Goal: Information Seeking & Learning: Learn about a topic

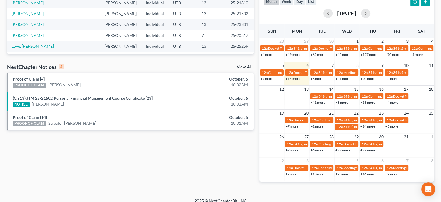
scroll to position [40, 0]
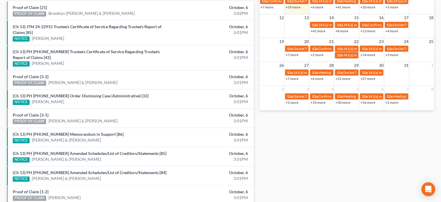
scroll to position [225, 0]
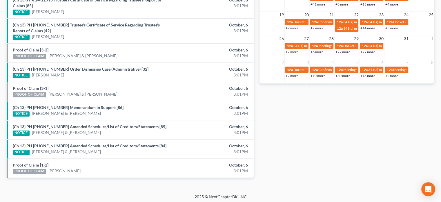
click at [35, 162] on link "Proof of Claim [1-2]" at bounding box center [31, 164] width 36 height 5
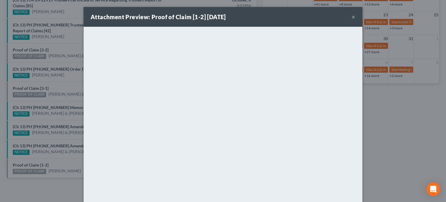
click at [50, 144] on div "Attachment Preview: Proof of Claim [1-2] 10/06/2025 × <object ng-attr-data='htt…" at bounding box center [223, 101] width 446 height 202
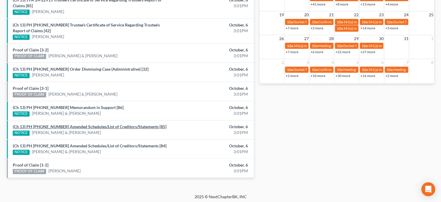
click at [62, 126] on link "(Ch 13) PH 25-20943 Amended Schedules/List of Creditors/Statements [85]" at bounding box center [90, 126] width 154 height 5
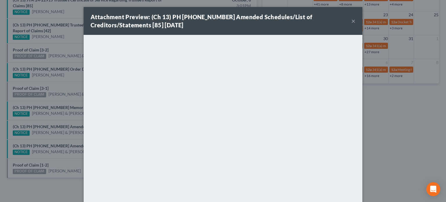
click at [56, 117] on div "Attachment Preview: (Ch 13) PH 25-20943 Amended Schedules/List of Creditors/Sta…" at bounding box center [223, 101] width 446 height 202
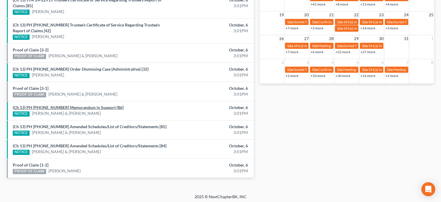
click at [59, 106] on link "(Ch 13) PH 25-20943 Memorandum in Support [86]" at bounding box center [68, 107] width 111 height 5
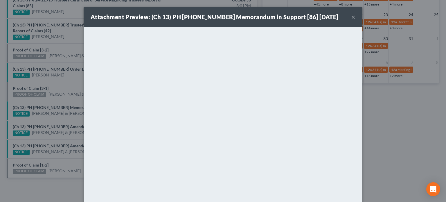
click at [69, 117] on div "Attachment Preview: (Ch 13) PH 25-20943 Memorandum in Support [86] 10/06/2025 ×…" at bounding box center [223, 101] width 446 height 202
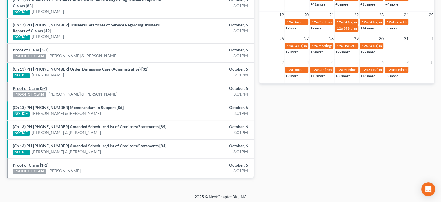
click at [28, 86] on link "Proof of Claim [3-1]" at bounding box center [31, 88] width 36 height 5
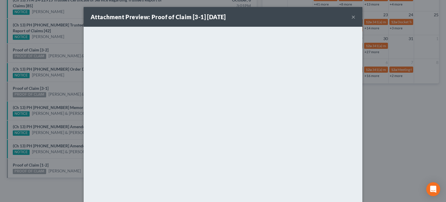
click at [63, 81] on div "Attachment Preview: Proof of Claim [3-1] 10/06/2025 × <object ng-attr-data='htt…" at bounding box center [223, 101] width 446 height 202
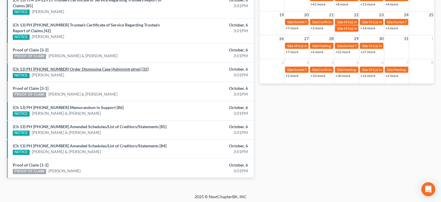
click at [83, 68] on link "(Ch 13) PH 24-25100 Order Dismissing Case (Administrative) [32]" at bounding box center [81, 68] width 136 height 5
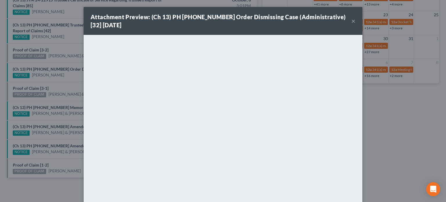
click at [66, 81] on div "Attachment Preview: (Ch 13) PH 24-25100 Order Dismissing Case (Administrative) …" at bounding box center [223, 101] width 446 height 202
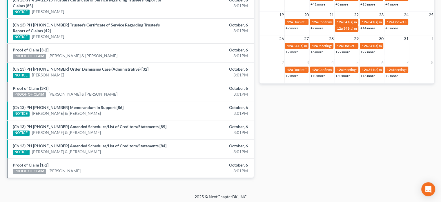
click at [27, 49] on link "Proof of Claim [3-2]" at bounding box center [31, 49] width 36 height 5
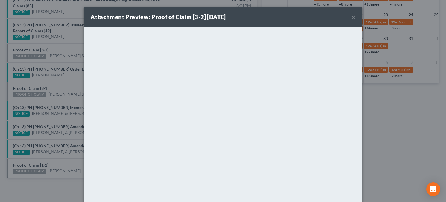
click at [56, 49] on div "Attachment Preview: Proof of Claim [3-2] 10/06/2025 × <object ng-attr-data='htt…" at bounding box center [223, 101] width 446 height 202
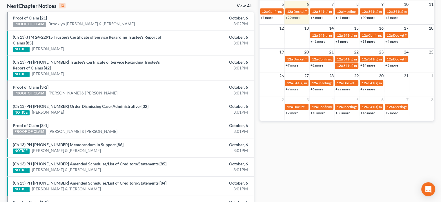
scroll to position [187, 0]
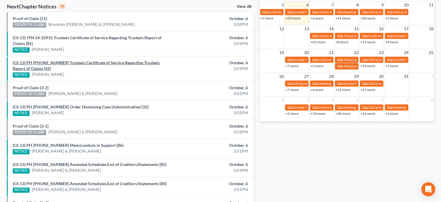
click at [67, 61] on link "(Ch 13) PH 25-20078 Trustee's Certificate of Service Regarding Trustee's Report…" at bounding box center [86, 65] width 147 height 11
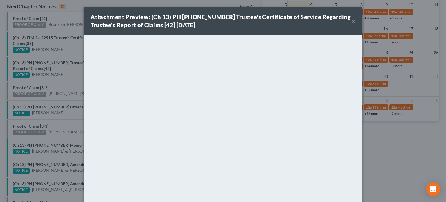
click at [65, 52] on div "Attachment Preview: (Ch 13) PH 25-20078 Trustee's Certificate of Service Regard…" at bounding box center [223, 101] width 446 height 202
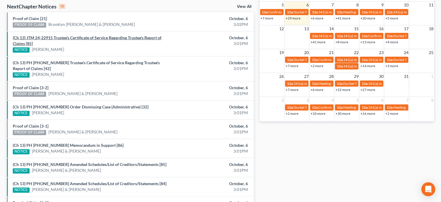
click at [81, 36] on link "(Ch 13) JTM 24-22915 Trustee's Certificate of Service Regarding Trustee's Repor…" at bounding box center [87, 40] width 149 height 11
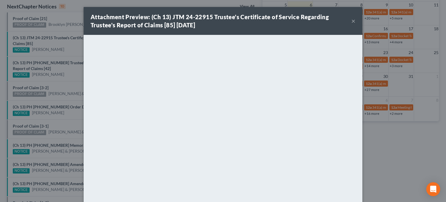
click at [61, 27] on div "Attachment Preview: (Ch 13) JTM 24-22915 Trustee's Certificate of Service Regar…" at bounding box center [223, 101] width 446 height 202
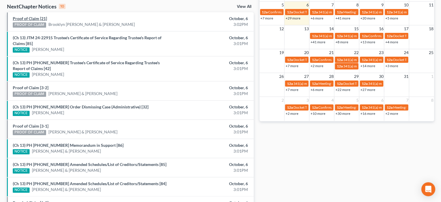
click at [29, 17] on link "Proof of Claim [21]" at bounding box center [30, 18] width 34 height 5
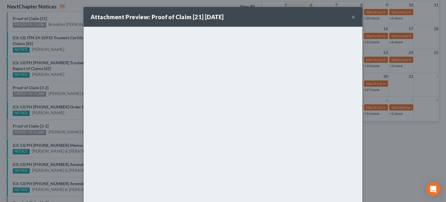
click at [59, 16] on div "Attachment Preview: Proof of Claim [21] 10/06/2025 × <object ng-attr-data='http…" at bounding box center [223, 101] width 446 height 202
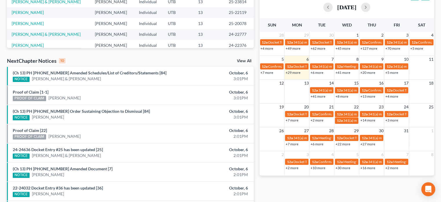
scroll to position [219, 0]
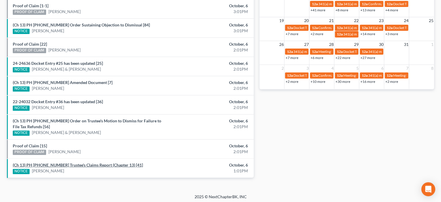
click at [72, 162] on link "(Ch 13) PH 25-20078 Trustee's Claims Report (Chapter 13) [41]" at bounding box center [78, 164] width 130 height 5
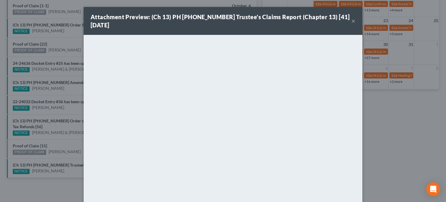
click at [32, 144] on div "Attachment Preview: (Ch 13) PH 25-20078 Trustee's Claims Report (Chapter 13) [4…" at bounding box center [223, 101] width 446 height 202
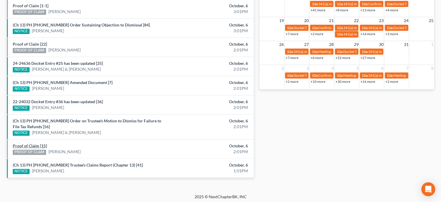
click at [32, 144] on link "Proof of Claim [15]" at bounding box center [30, 145] width 34 height 5
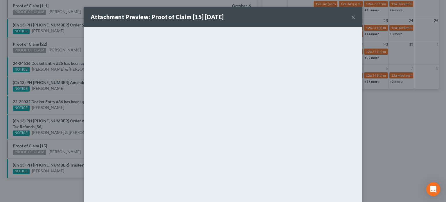
click at [45, 137] on div "Attachment Preview: Proof of Claim [15] 10/06/2025 × <object ng-attr-data='http…" at bounding box center [223, 101] width 446 height 202
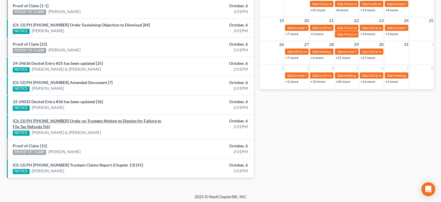
click at [80, 118] on link "(Ch 13) PH 24-23540 Order on Trustee's Motion to Dismiss for Failure to File Ta…" at bounding box center [87, 123] width 149 height 11
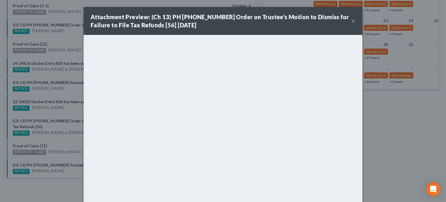
click at [71, 106] on div "Attachment Preview: (Ch 13) PH 24-23540 Order on Trustee's Motion to Dismiss fo…" at bounding box center [223, 101] width 446 height 202
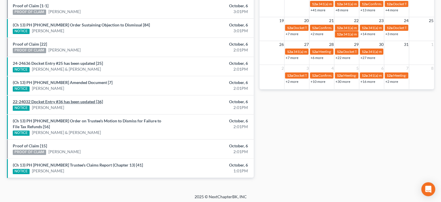
click at [68, 100] on link "22-24032 Docket Entry #36 has been updated [36]" at bounding box center [58, 101] width 90 height 5
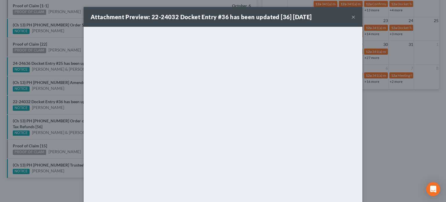
click at [68, 93] on div "Attachment Preview: 22-24032 Docket Entry #36 has been updated [36] 10/06/2025 …" at bounding box center [223, 101] width 446 height 202
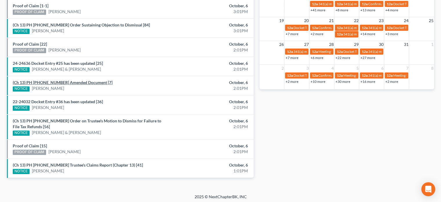
click at [66, 81] on link "(Ch 13) PH 25-25670 Amended Document [7]" at bounding box center [63, 82] width 100 height 5
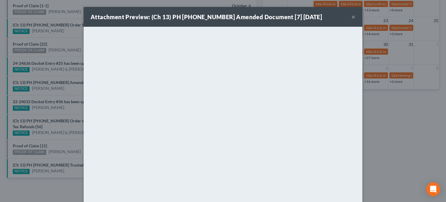
click at [62, 75] on div "Attachment Preview: (Ch 13) PH 25-25670 Amended Document [7] 10/06/2025 × <obje…" at bounding box center [223, 101] width 446 height 202
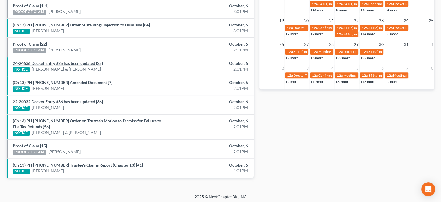
click at [60, 64] on link "24-24636 Docket Entry #25 has been updated [25]" at bounding box center [58, 63] width 90 height 5
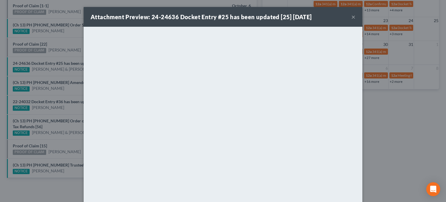
click at [60, 74] on div "Attachment Preview: 24-24636 Docket Entry #25 has been updated [25] 10/06/2025 …" at bounding box center [223, 101] width 446 height 202
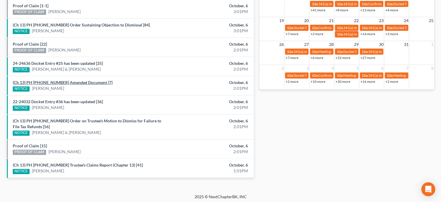
click at [60, 80] on link "(Ch 13) PH 25-25670 Amended Document [7]" at bounding box center [63, 82] width 100 height 5
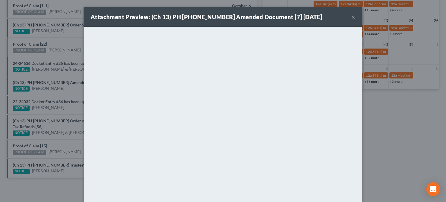
click at [67, 88] on div "Attachment Preview: (Ch 13) PH 25-25670 Amended Document [7] 10/06/2025 × <obje…" at bounding box center [223, 101] width 446 height 202
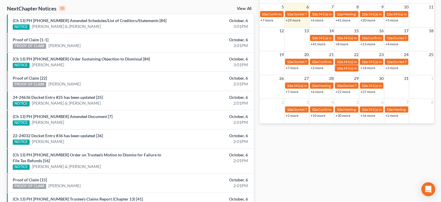
scroll to position [183, 0]
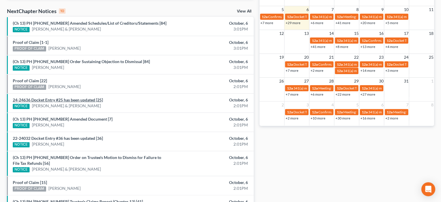
click at [64, 97] on link "24-24636 Docket Entry #25 has been updated [25]" at bounding box center [58, 99] width 90 height 5
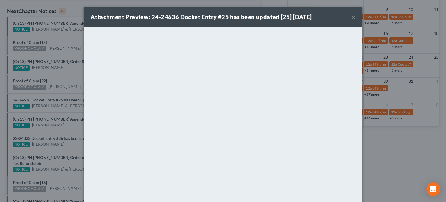
click at [47, 94] on div "Attachment Preview: 24-24636 Docket Entry #25 has been updated [25] 10/06/2025 …" at bounding box center [223, 101] width 446 height 202
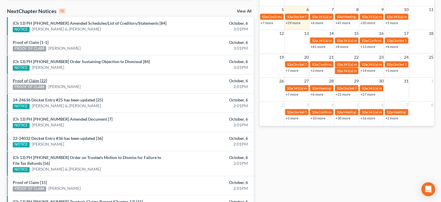
click at [34, 78] on link "Proof of Claim [22]" at bounding box center [30, 80] width 34 height 5
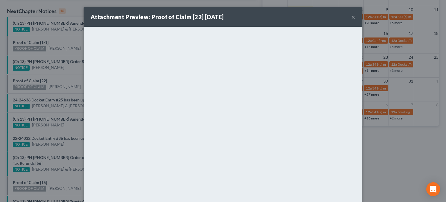
click at [68, 76] on div "Attachment Preview: Proof of Claim [22] 10/06/2025 × <object ng-attr-data='http…" at bounding box center [223, 101] width 446 height 202
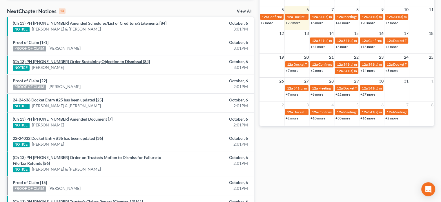
click at [79, 61] on link "(Ch 13) PH 24-22376 Order Sustaining Objection to Dismissal [84]" at bounding box center [81, 61] width 137 height 5
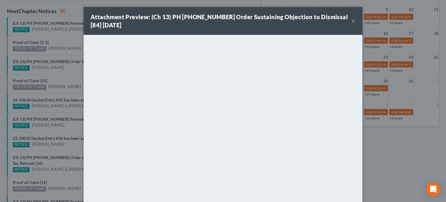
click at [73, 70] on div "Attachment Preview: (Ch 13) PH 24-22376 Order Sustaining Objection to Dismissal…" at bounding box center [223, 101] width 446 height 202
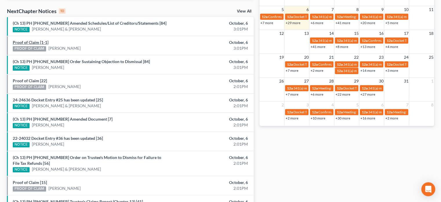
click at [23, 40] on link "Proof of Claim [1-1]" at bounding box center [31, 42] width 36 height 5
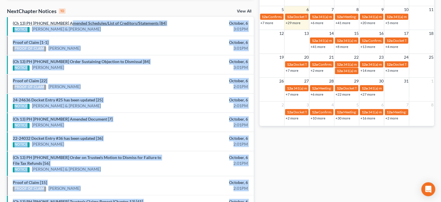
drag, startPoint x: 71, startPoint y: 41, endPoint x: 68, endPoint y: 22, distance: 18.7
click at [68, 22] on link "(Ch 13) PH 25-20943 Amended Schedules/List of Creditors/Statements [84]" at bounding box center [90, 23] width 154 height 5
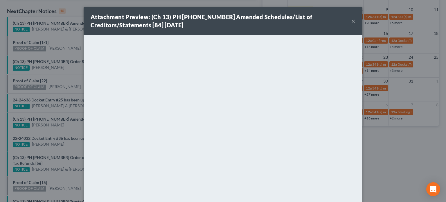
click at [58, 39] on div "Attachment Preview: (Ch 13) PH 25-20943 Amended Schedules/List of Creditors/Sta…" at bounding box center [223, 101] width 446 height 202
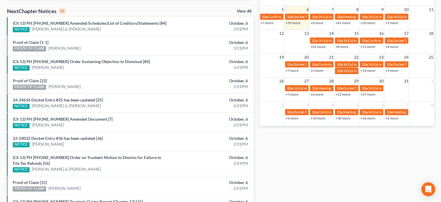
scroll to position [219, 0]
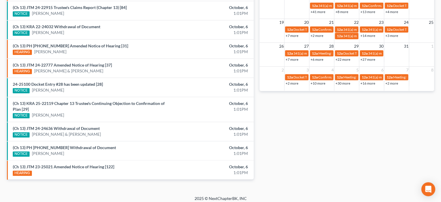
scroll to position [219, 0]
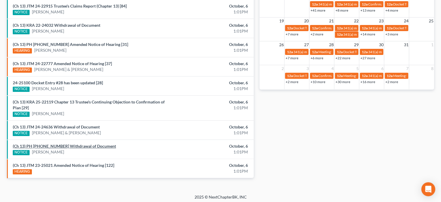
click at [77, 144] on link "(Ch 13) PH 24-25100 Withdrawal of Document" at bounding box center [64, 145] width 103 height 5
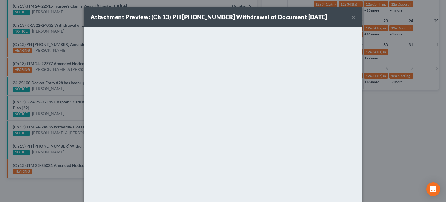
click at [64, 139] on div "Attachment Preview: (Ch 13) PH 24-25100 Withdrawal of Document 10/06/2025 × <ob…" at bounding box center [223, 101] width 446 height 202
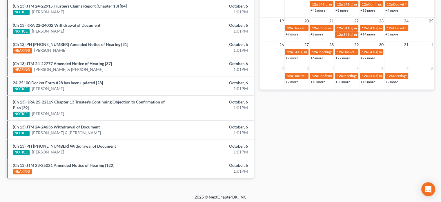
click at [60, 125] on link "(Ch 13) JTM 24-24636 Withdrawal of Document" at bounding box center [56, 126] width 87 height 5
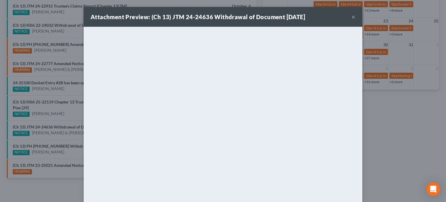
click at [66, 117] on div "Attachment Preview: (Ch 13) JTM 24-24636 Withdrawal of Document 10/06/2025 × <o…" at bounding box center [223, 101] width 446 height 202
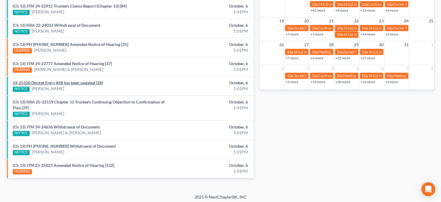
click at [72, 82] on link "24-25100 Docket Entry #28 has been updated [28]" at bounding box center [58, 82] width 90 height 5
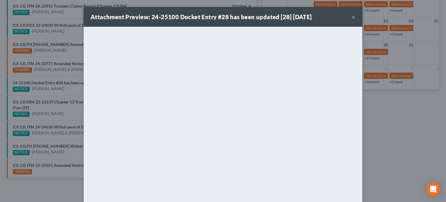
click at [65, 77] on div "Attachment Preview: 24-25100 Docket Entry #28 has been updated [28] 10/06/2025 …" at bounding box center [223, 101] width 446 height 202
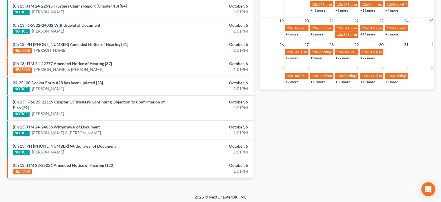
click at [72, 25] on link "(Ch 13) KRA 22-24032 Withdrawal of Document" at bounding box center [57, 25] width 88 height 5
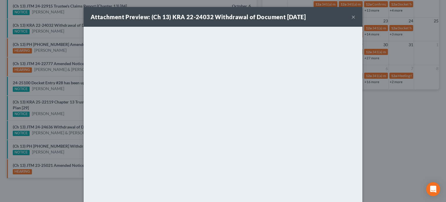
click at [69, 29] on div "Attachment Preview: (Ch 13) KRA 22-24032 Withdrawal of Document 10/06/2025 × <o…" at bounding box center [223, 101] width 446 height 202
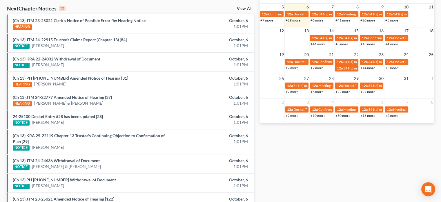
scroll to position [181, 0]
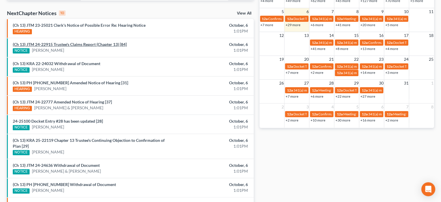
click at [70, 46] on link "(Ch 13) JTM 24-22915 Trustee's Claims Report (Chapter 13) [84]" at bounding box center [70, 44] width 114 height 5
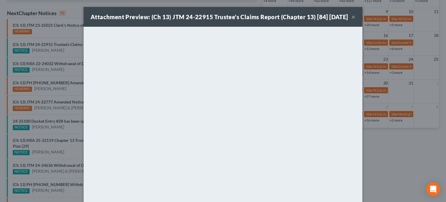
click at [70, 50] on div "Attachment Preview: (Ch 13) JTM 24-22915 Trustee's Claims Report (Chapter 13) […" at bounding box center [223, 101] width 446 height 202
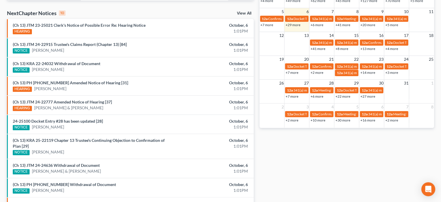
scroll to position [219, 0]
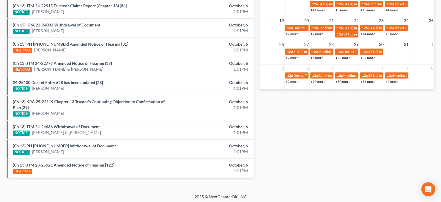
click at [78, 162] on link "(Ch 13) JTM 23-25021 Amended Notice of Hearing [122]" at bounding box center [64, 164] width 102 height 5
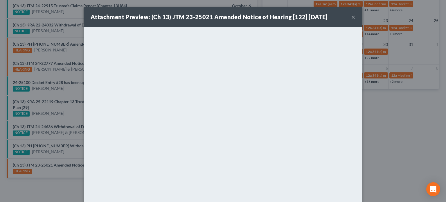
click at [352, 17] on button "×" at bounding box center [353, 16] width 4 height 7
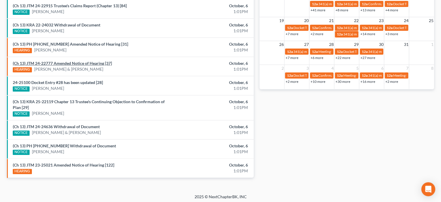
click at [95, 62] on link "(Ch 13) JTM 24-22777 Amended Notice of Hearing [37]" at bounding box center [62, 63] width 99 height 5
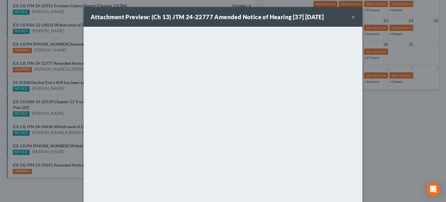
click at [65, 162] on div "Attachment Preview: (Ch 13) JTM 24-22777 Amended Notice of Hearing [37] 10/06/2…" at bounding box center [223, 101] width 446 height 202
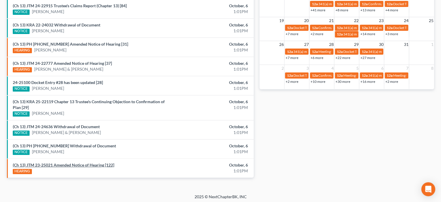
click at [65, 162] on link "(Ch 13) JTM 23-25021 Amended Notice of Hearing [122]" at bounding box center [64, 164] width 102 height 5
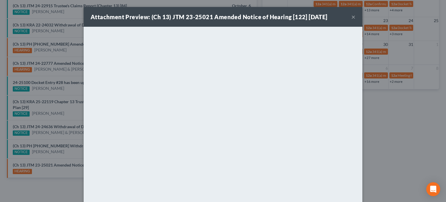
click at [69, 43] on div "Attachment Preview: (Ch 13) JTM 23-25021 Amended Notice of Hearing [122] 10/06/…" at bounding box center [223, 101] width 446 height 202
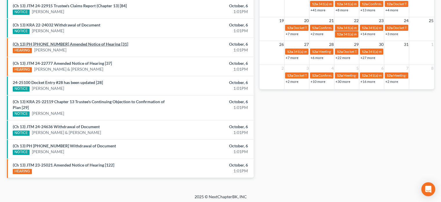
click at [69, 43] on link "(Ch 13) PH 24-25042 Amended Notice of Hearing [31]" at bounding box center [70, 43] width 115 height 5
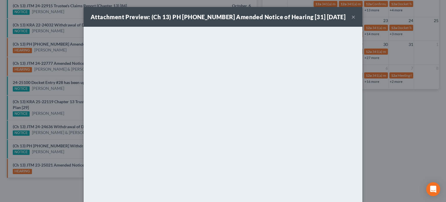
click at [67, 110] on div "Attachment Preview: (Ch 13) PH 24-25042 Amended Notice of Hearing [31] 10/06/20…" at bounding box center [223, 101] width 446 height 202
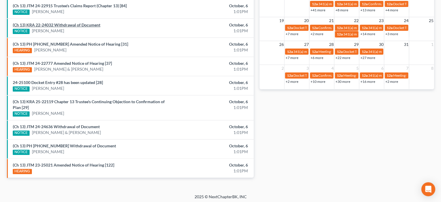
click at [79, 26] on link "(Ch 13) KRA 22-24032 Withdrawal of Document" at bounding box center [57, 24] width 88 height 5
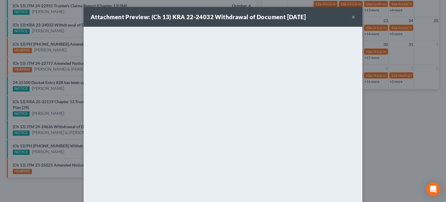
click at [73, 29] on div "Attachment Preview: (Ch 13) KRA 22-24032 Withdrawal of Document 10/06/2025 × <o…" at bounding box center [223, 101] width 446 height 202
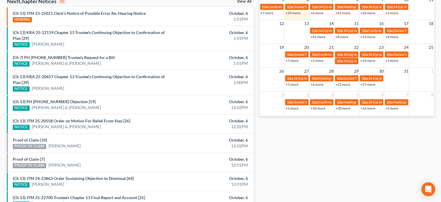
scroll to position [225, 0]
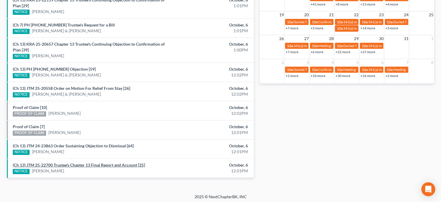
click at [106, 162] on link "(Ch 13) JTM 25-22700 Trustee's Chapter 13 Final Report and Account [25]" at bounding box center [79, 164] width 132 height 5
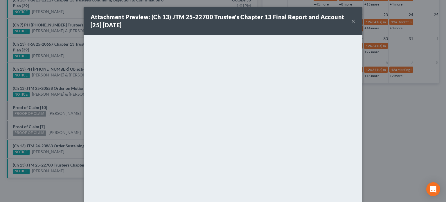
click at [74, 151] on div "Attachment Preview: (Ch 13) JTM 25-22700 Trustee's Chapter 13 Final Report and …" at bounding box center [223, 101] width 446 height 202
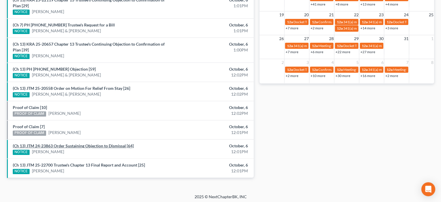
click at [71, 143] on link "(Ch 13) JTM 24-23863 Order Sustaining Objection to Dismissal [64]" at bounding box center [73, 145] width 121 height 5
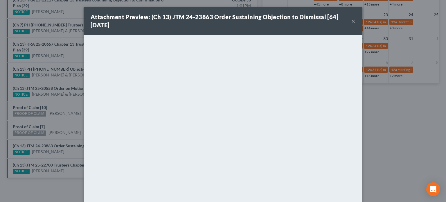
click at [55, 137] on div "Attachment Preview: (Ch 13) JTM 24-23863 Order Sustaining Objection to Dismissa…" at bounding box center [223, 101] width 446 height 202
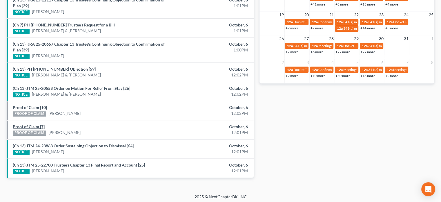
click at [28, 124] on link "Proof of Claim [7]" at bounding box center [29, 126] width 32 height 5
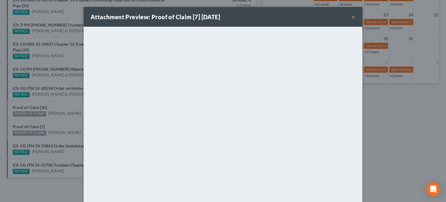
click at [50, 119] on div "Attachment Preview: Proof of Claim [7] 10/06/2025 × <object ng-attr-data='https…" at bounding box center [223, 101] width 446 height 202
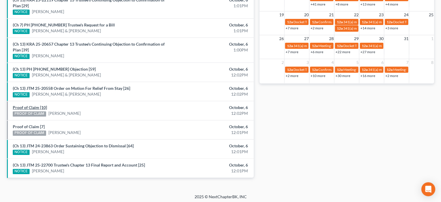
click at [32, 106] on link "Proof of Claim [10]" at bounding box center [30, 107] width 34 height 5
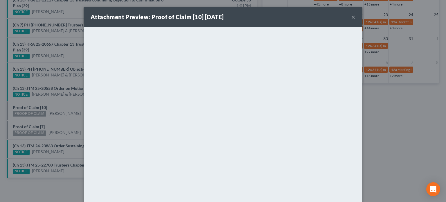
click at [64, 104] on div "Attachment Preview: Proof of Claim [10] 10/06/2025 × <object ng-attr-data='http…" at bounding box center [223, 101] width 446 height 202
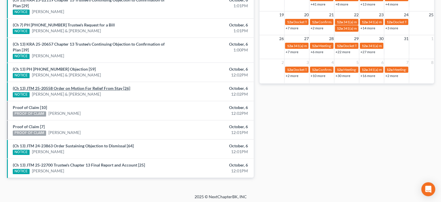
click at [60, 86] on link "(Ch 13) JTM 25-20558 Order on Motion For Relief From Stay [26]" at bounding box center [71, 88] width 117 height 5
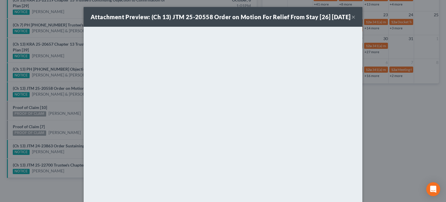
click at [60, 84] on div "Attachment Preview: (Ch 13) JTM 25-20558 Order on Motion For Relief From Stay […" at bounding box center [223, 101] width 446 height 202
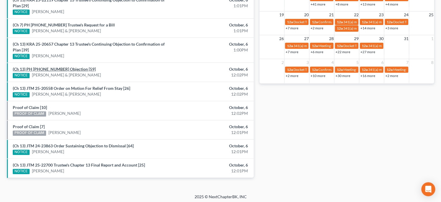
click at [51, 67] on link "(Ch 13) PH 25-23814 Objection [59]" at bounding box center [54, 68] width 83 height 5
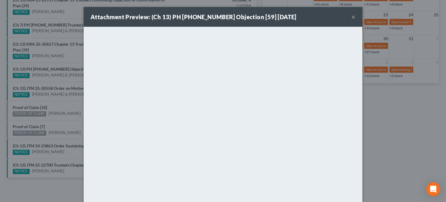
click at [68, 55] on div "Attachment Preview: (Ch 13) PH 25-23814 Objection [59] 10/06/2025 × <object ng-…" at bounding box center [223, 101] width 446 height 202
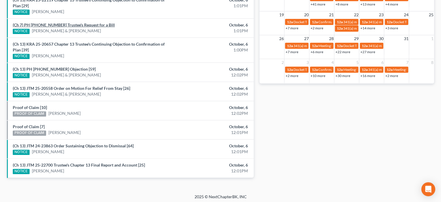
click at [70, 24] on link "(Ch 7) PH 24-24791 Trustee's Request for a Bill" at bounding box center [64, 24] width 102 height 5
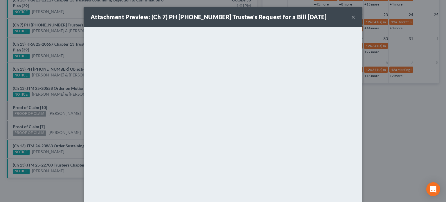
click at [69, 31] on div "Attachment Preview: (Ch 7) PH 24-24791 Trustee's Request for a Bill 10/06/2025 …" at bounding box center [223, 101] width 446 height 202
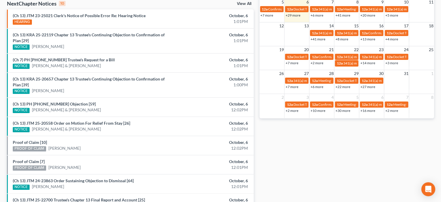
scroll to position [190, 0]
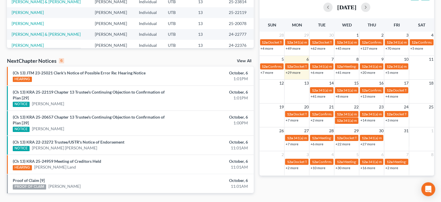
scroll to position [149, 0]
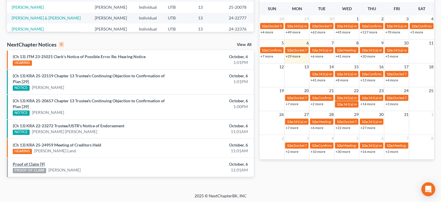
click at [34, 162] on link "Proof of Claim [9]" at bounding box center [29, 163] width 32 height 5
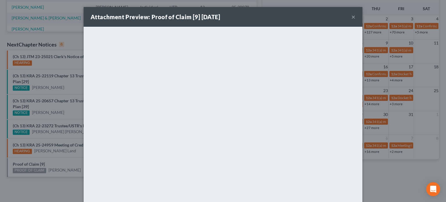
click at [59, 158] on div "Attachment Preview: Proof of Claim [9] [DATE] × <object ng-attr-data='[URL][DOM…" at bounding box center [223, 101] width 446 height 202
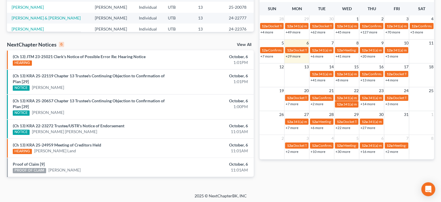
click at [63, 140] on li "(Ch 13) KRA 25-24959 Meeting of Creditors Held HEARING [PERSON_NAME] Land Octob…" at bounding box center [130, 147] width 247 height 19
click at [63, 144] on link "(Ch 13) KRA 25-24959 Meeting of Creditors Held" at bounding box center [57, 144] width 88 height 5
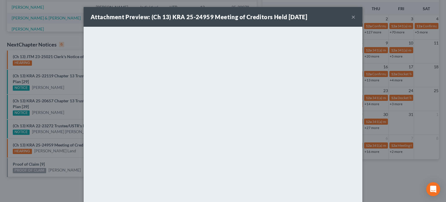
click at [74, 138] on div "Attachment Preview: (Ch 13) KRA 25-24959 Meeting of Creditors Held [DATE] × Dow…" at bounding box center [223, 101] width 446 height 202
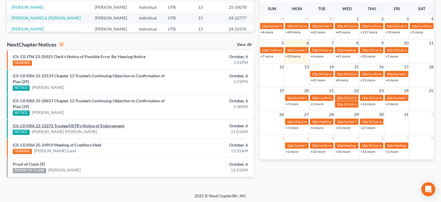
click at [79, 123] on link "(Ch 13) KRA 22-23272 Trustee/USTR's Notice of Endorsement" at bounding box center [69, 125] width 112 height 5
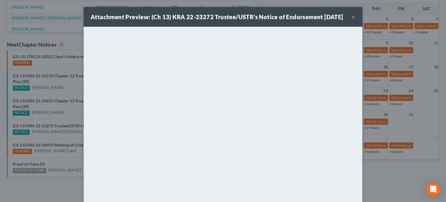
click at [71, 130] on div "Attachment Preview: (Ch 13) KRA 22-23272 Trustee/USTR's Notice of Endorsement […" at bounding box center [223, 101] width 446 height 202
